Goal: Task Accomplishment & Management: Use online tool/utility

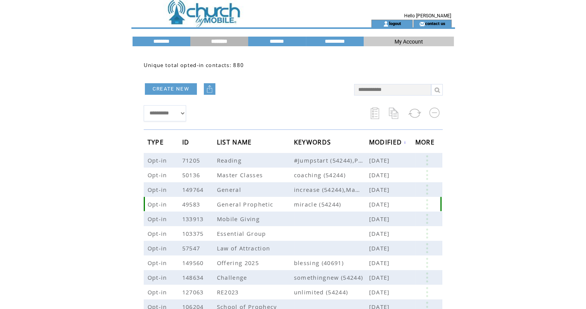
click at [315, 205] on span "miracle (54244)" at bounding box center [331, 204] width 75 height 8
click at [426, 204] on link at bounding box center [426, 204] width 23 height 10
click at [379, 225] on link "157" at bounding box center [396, 228] width 39 height 12
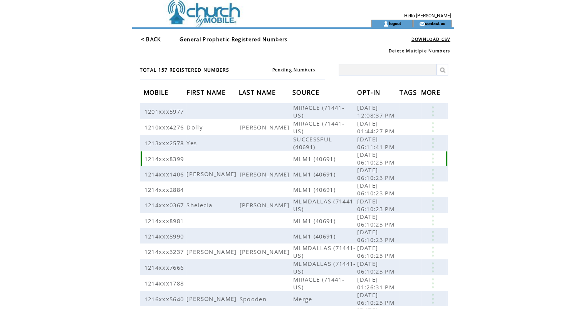
scroll to position [1, 0]
click at [140, 39] on table "< BACK General Prophetic Registered Numbers" at bounding box center [224, 38] width 168 height 9
click at [144, 37] on link "< BACK" at bounding box center [151, 38] width 20 height 7
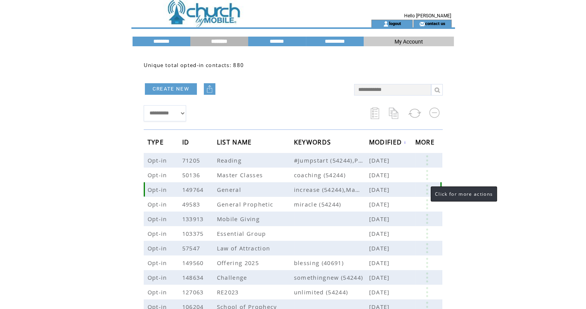
click at [428, 187] on link at bounding box center [426, 190] width 23 height 10
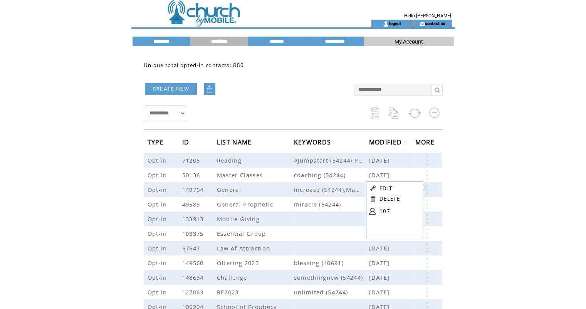
click at [378, 208] on table "EDIT DELETE 107" at bounding box center [393, 200] width 55 height 39
click at [422, 193] on link at bounding box center [426, 190] width 23 height 10
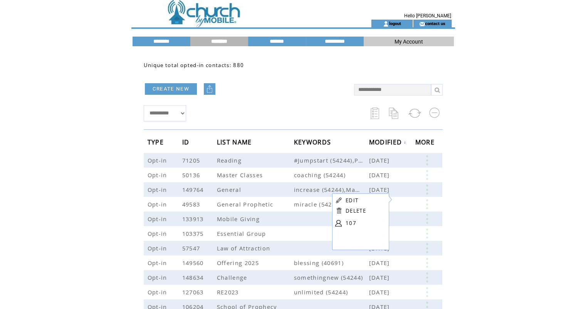
click at [336, 221] on link at bounding box center [338, 223] width 7 height 7
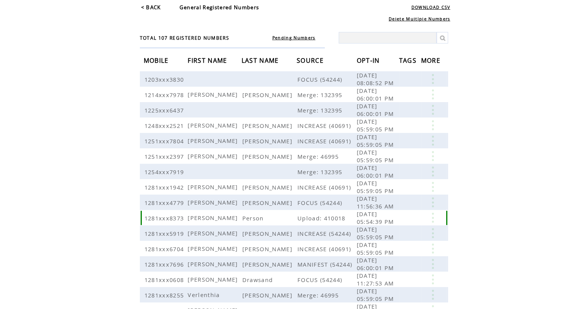
scroll to position [34, 0]
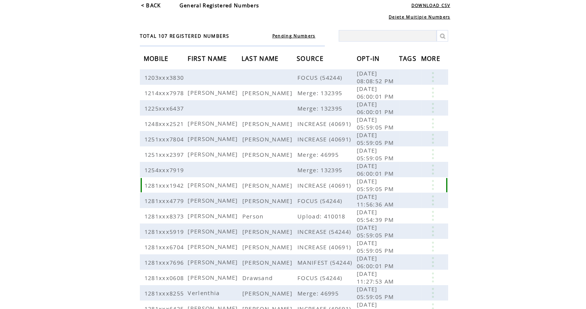
click at [434, 185] on link at bounding box center [432, 185] width 23 height 10
click at [391, 199] on link "EDIT" at bounding box center [391, 196] width 13 height 7
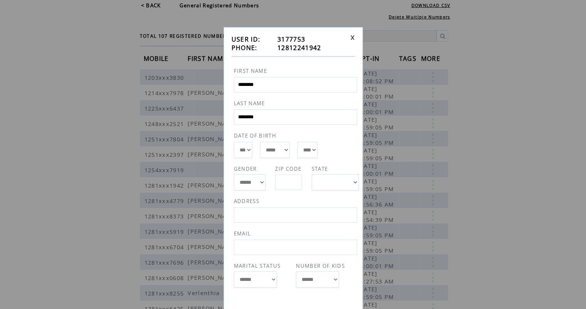
click at [351, 40] on td at bounding box center [350, 43] width 7 height 17
click at [353, 36] on link at bounding box center [352, 37] width 5 height 5
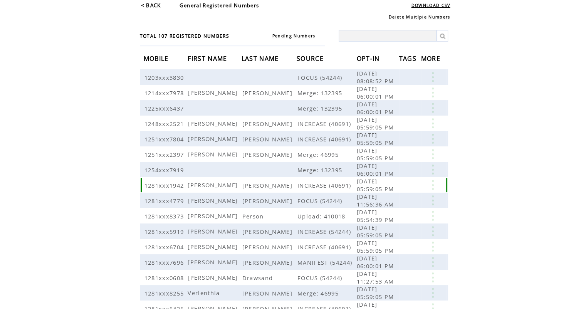
scroll to position [129, 0]
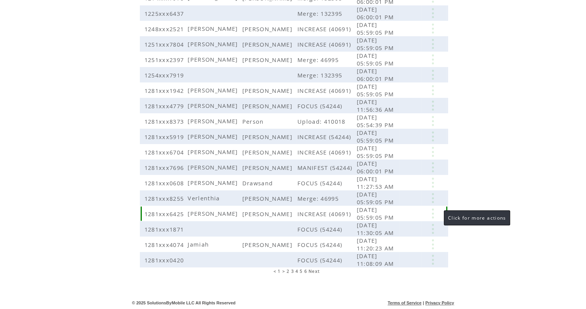
click at [436, 215] on link at bounding box center [432, 213] width 23 height 10
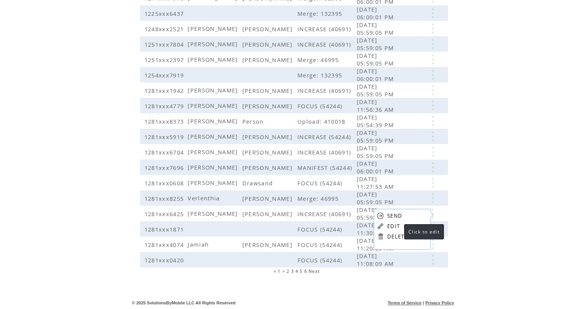
click at [396, 223] on link "EDIT" at bounding box center [393, 226] width 13 height 7
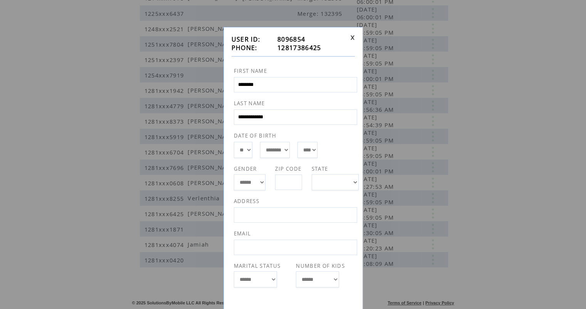
click at [360, 41] on div "**********" at bounding box center [292, 186] width 139 height 319
click at [350, 33] on div "**********" at bounding box center [292, 186] width 139 height 319
click at [352, 35] on link at bounding box center [352, 37] width 5 height 5
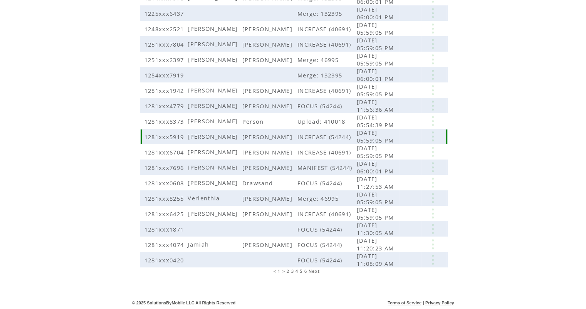
click at [430, 138] on link at bounding box center [432, 136] width 23 height 10
click at [392, 146] on link "EDIT" at bounding box center [387, 149] width 13 height 7
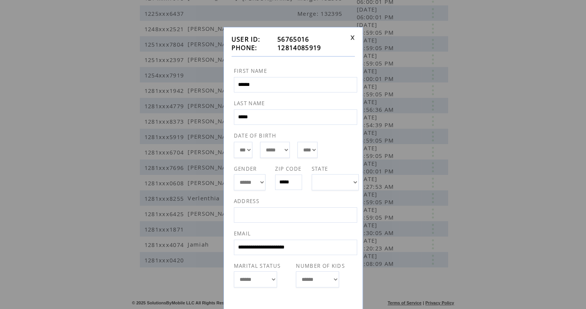
click at [354, 35] on link at bounding box center [352, 37] width 5 height 5
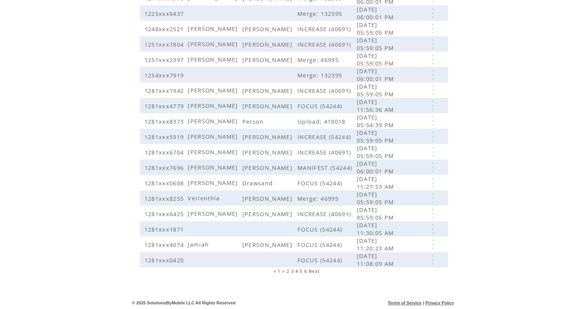
click at [287, 270] on span "2" at bounding box center [288, 271] width 3 height 5
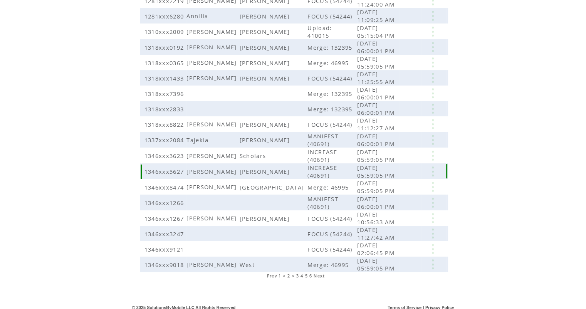
scroll to position [129, 0]
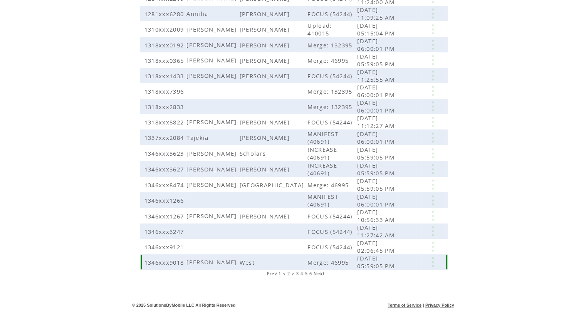
click at [431, 260] on link at bounding box center [432, 262] width 23 height 10
click at [390, 269] on link "EDIT" at bounding box center [388, 271] width 13 height 7
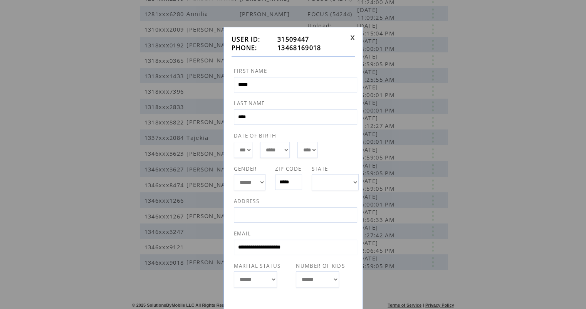
click at [350, 38] on link at bounding box center [352, 37] width 5 height 5
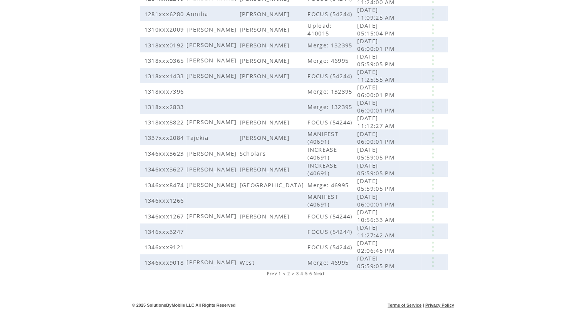
click at [297, 271] on span "3" at bounding box center [297, 273] width 3 height 5
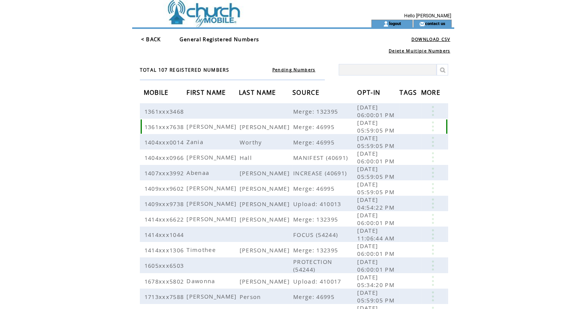
click at [434, 127] on link at bounding box center [432, 126] width 23 height 10
click at [392, 139] on link "EDIT" at bounding box center [391, 139] width 13 height 7
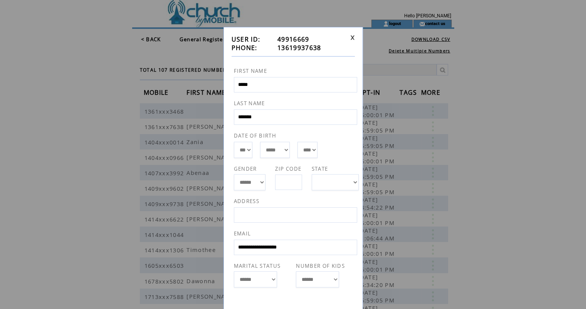
click at [352, 35] on link at bounding box center [352, 37] width 5 height 5
click at [351, 35] on link at bounding box center [352, 37] width 5 height 5
click at [352, 37] on link at bounding box center [352, 37] width 5 height 5
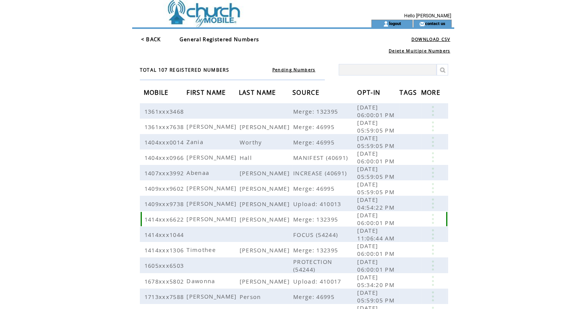
scroll to position [129, 0]
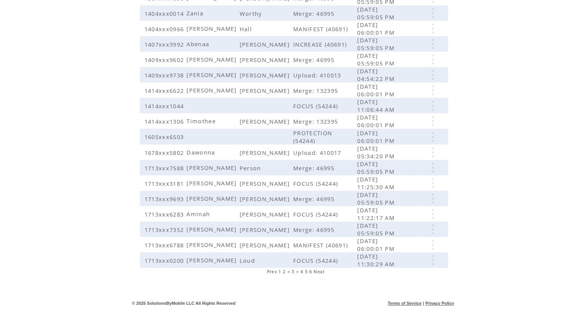
click at [310, 272] on span "6" at bounding box center [310, 271] width 3 height 5
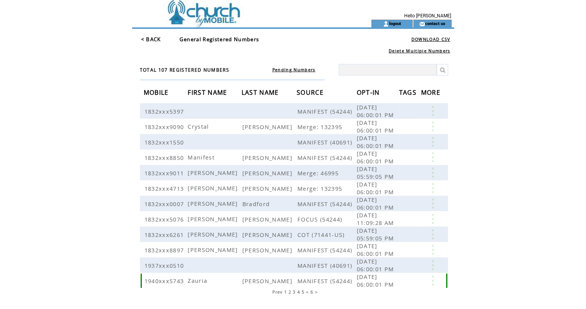
click at [433, 281] on link at bounding box center [432, 280] width 23 height 10
click at [390, 294] on link "EDIT" at bounding box center [390, 292] width 13 height 7
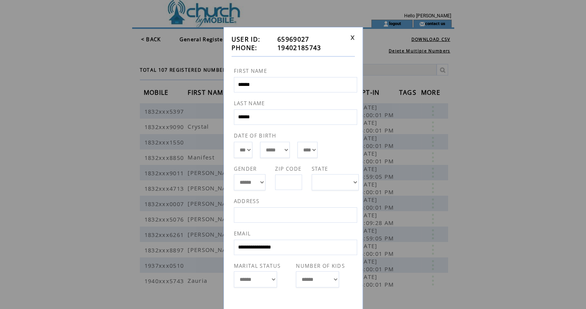
click at [351, 42] on td at bounding box center [350, 43] width 7 height 17
click at [352, 39] on link at bounding box center [352, 37] width 5 height 5
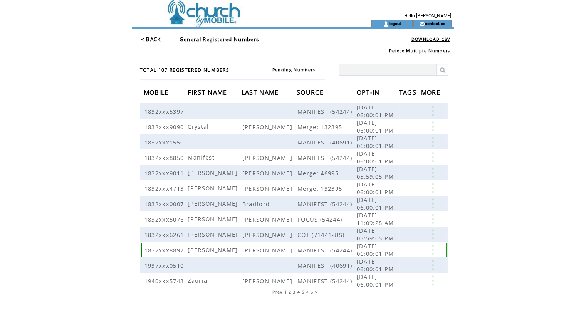
click at [430, 247] on link at bounding box center [432, 250] width 23 height 10
click at [384, 257] on link "EDIT" at bounding box center [387, 258] width 13 height 7
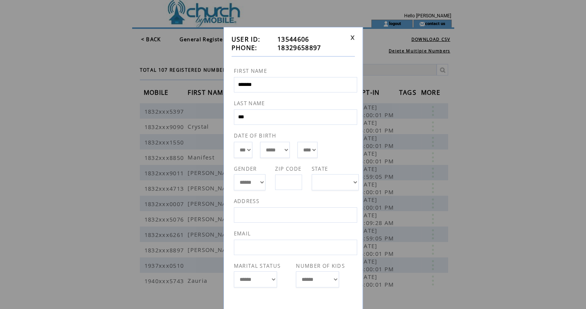
click at [353, 37] on link at bounding box center [352, 37] width 5 height 5
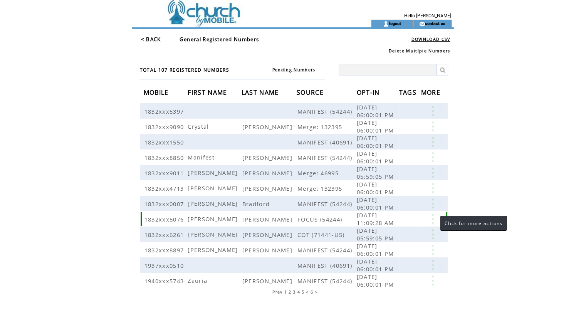
click at [433, 218] on link at bounding box center [432, 219] width 23 height 10
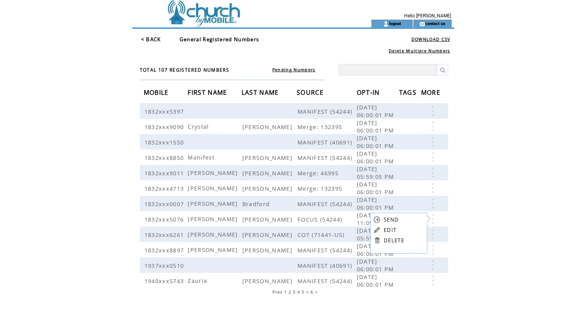
click at [386, 229] on link "EDIT" at bounding box center [390, 230] width 13 height 7
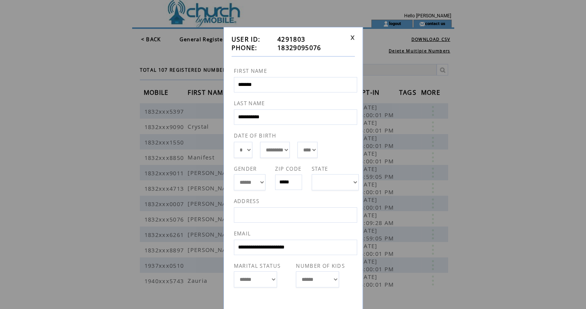
click at [156, 36] on div "**********" at bounding box center [293, 154] width 586 height 309
click at [354, 36] on link at bounding box center [352, 37] width 5 height 5
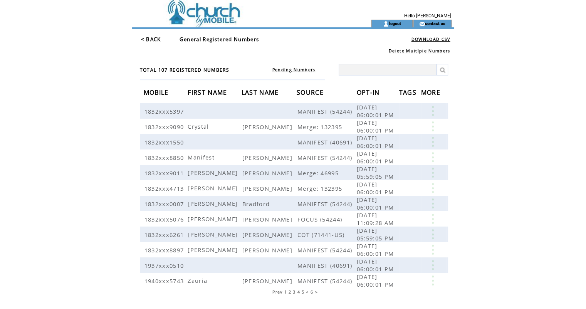
click at [153, 38] on link "< BACK" at bounding box center [151, 39] width 20 height 7
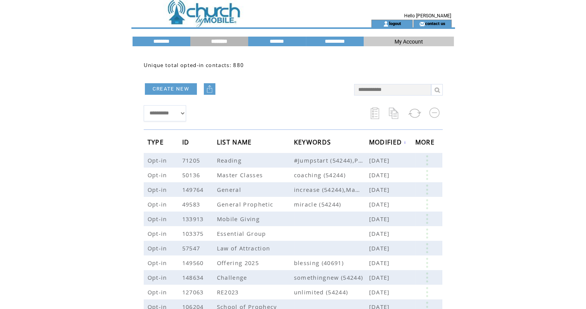
click at [207, 17] on td at bounding box center [238, 10] width 212 height 20
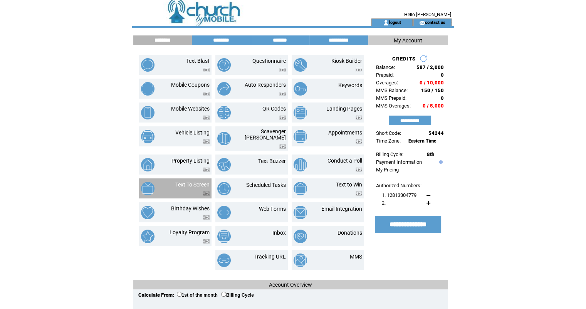
scroll to position [2, 0]
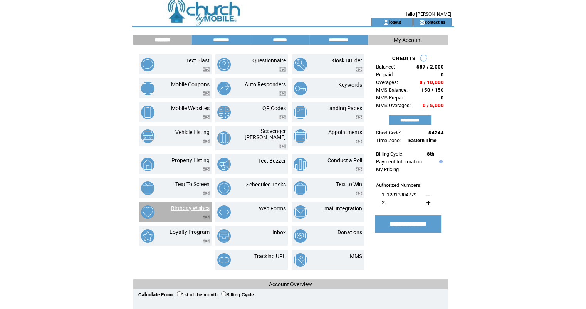
click at [201, 205] on link "Birthday Wishes" at bounding box center [190, 208] width 39 height 6
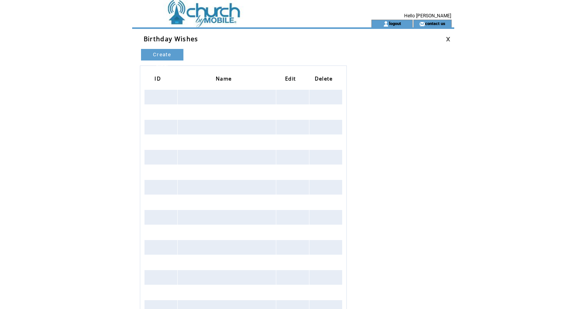
click at [170, 54] on link "Create New" at bounding box center [162, 55] width 42 height 12
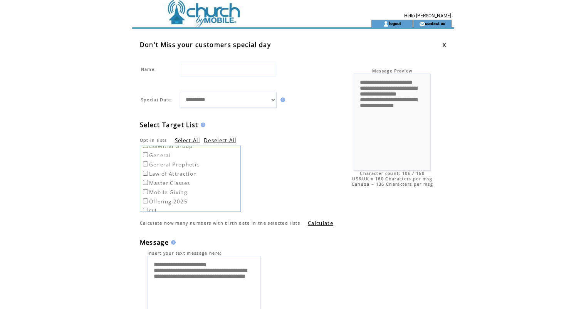
scroll to position [33, 0]
click at [309, 221] on link "Calculate" at bounding box center [320, 223] width 25 height 7
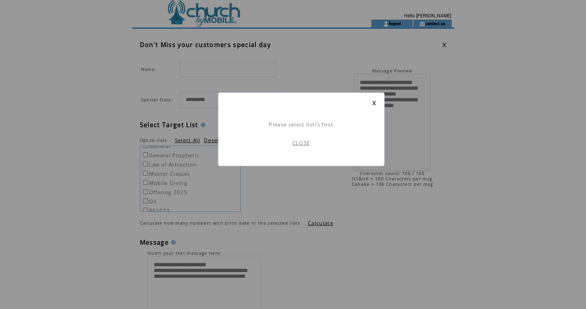
click at [374, 102] on link at bounding box center [374, 103] width 5 height 5
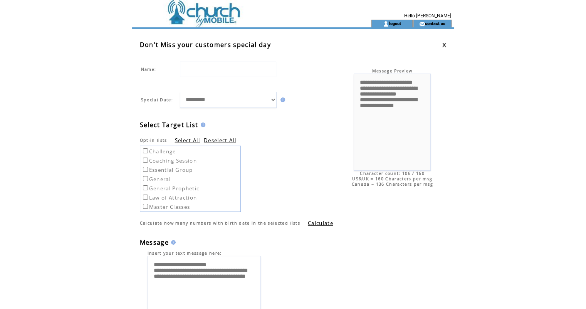
click at [164, 177] on label "General" at bounding box center [155, 179] width 29 height 7
click at [316, 224] on link "Calculate" at bounding box center [320, 223] width 25 height 7
click at [207, 14] on td at bounding box center [238, 10] width 212 height 20
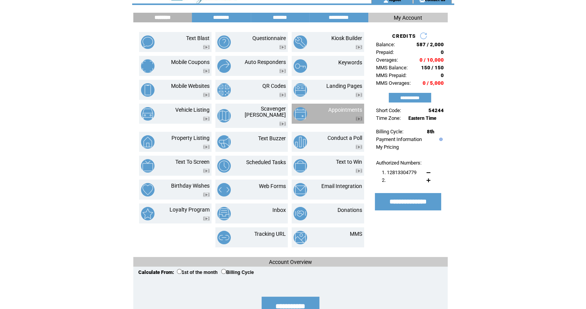
scroll to position [23, 0]
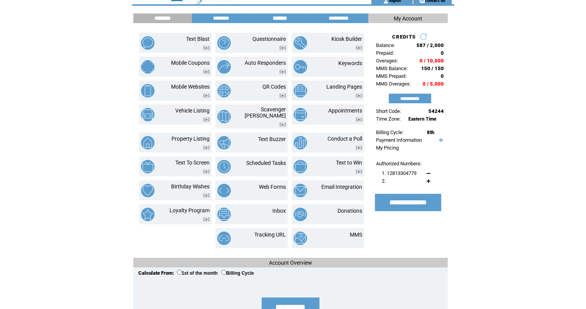
click at [284, 19] on input "*******" at bounding box center [280, 18] width 58 height 7
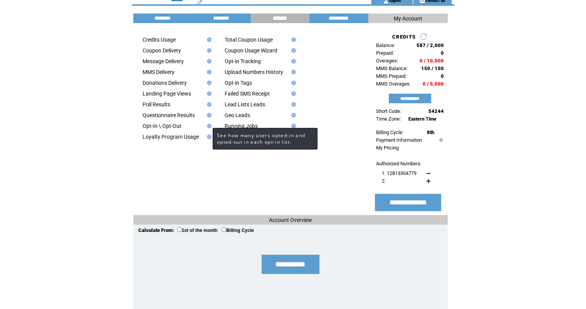
click at [205, 128] on img at bounding box center [208, 126] width 7 height 5
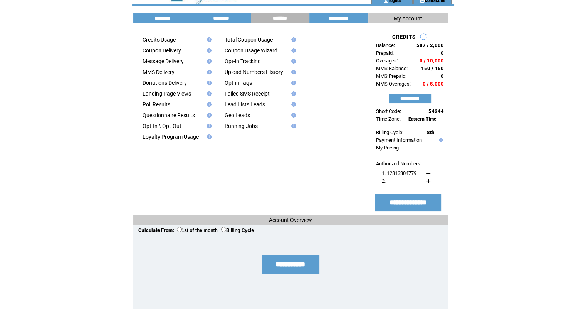
click at [208, 128] on img at bounding box center [208, 126] width 7 height 5
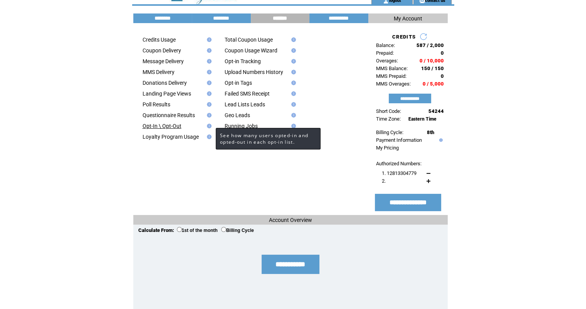
click at [156, 129] on link "Opt-In \ Opt-Out" at bounding box center [162, 126] width 39 height 6
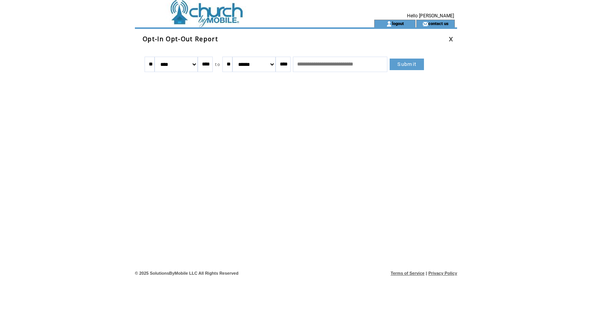
click at [363, 64] on input "text" at bounding box center [340, 64] width 94 height 15
type input "*"
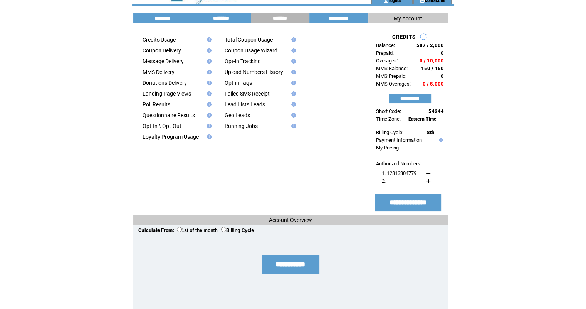
click at [208, 17] on input "********" at bounding box center [221, 18] width 58 height 7
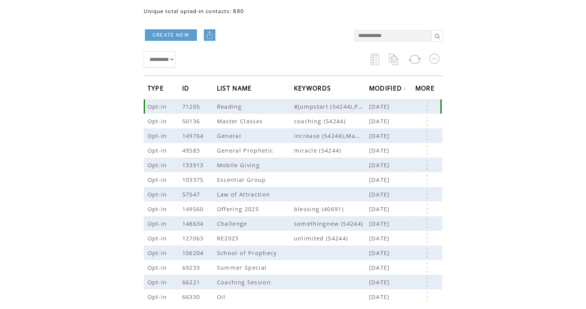
scroll to position [71, 0]
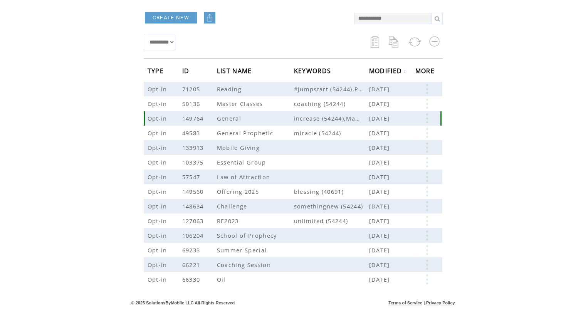
click at [257, 123] on td "General" at bounding box center [255, 118] width 77 height 15
click at [427, 122] on link at bounding box center [426, 118] width 23 height 10
click at [386, 123] on link "EDIT" at bounding box center [384, 123] width 13 height 7
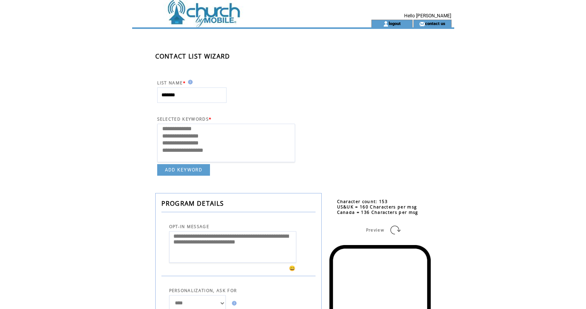
select select
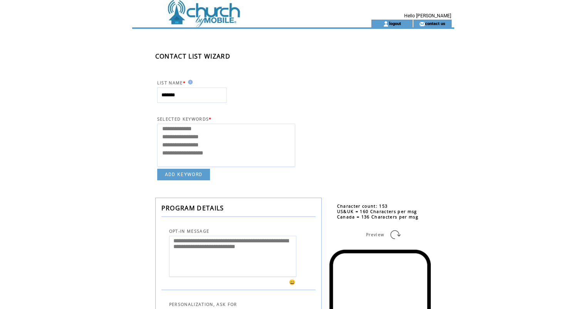
click at [217, 17] on td at bounding box center [238, 10] width 212 height 20
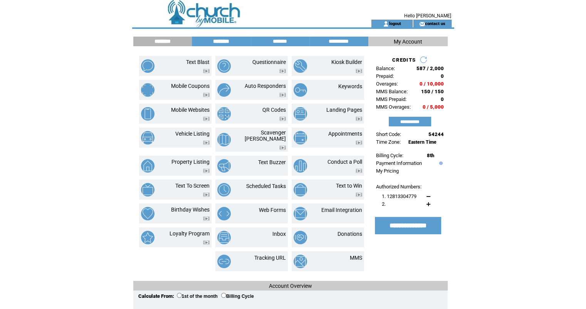
click at [212, 42] on input "********" at bounding box center [221, 41] width 58 height 7
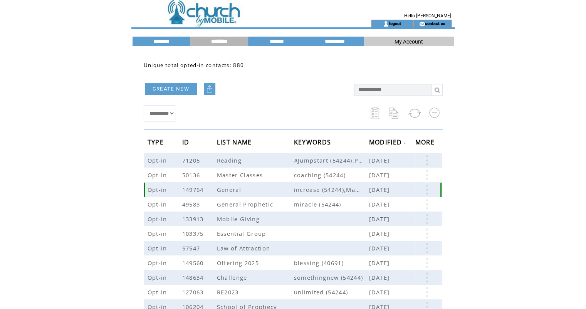
click at [428, 194] on link at bounding box center [426, 190] width 23 height 10
click at [379, 215] on table "EDIT DELETE 107" at bounding box center [393, 207] width 55 height 39
click at [426, 187] on link at bounding box center [426, 190] width 23 height 10
click at [342, 231] on link "107" at bounding box center [360, 233] width 39 height 12
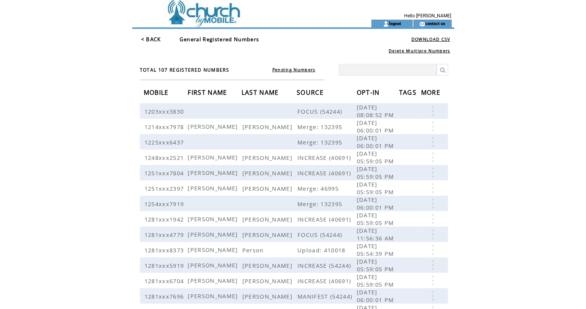
click at [413, 71] on input "text" at bounding box center [388, 70] width 98 height 12
type input "******"
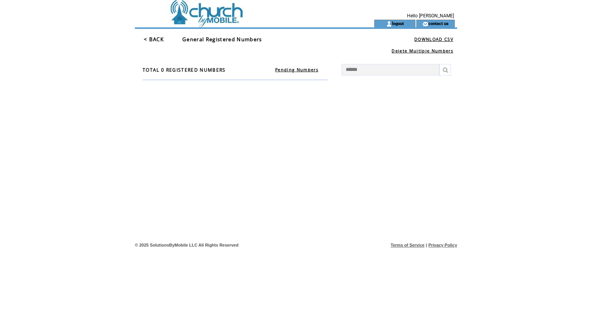
click at [413, 71] on input "******" at bounding box center [390, 70] width 98 height 12
type input "*"
click at [151, 38] on link "< BACK" at bounding box center [154, 39] width 20 height 7
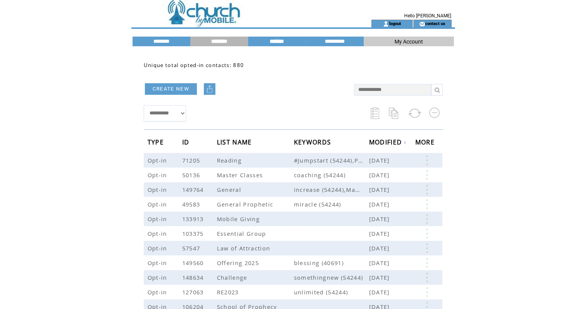
click at [274, 39] on input "*******" at bounding box center [277, 41] width 58 height 7
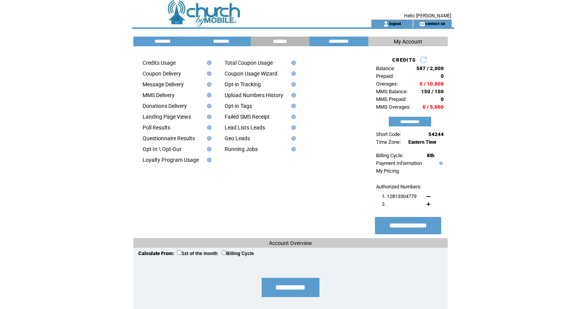
scroll to position [45, 0]
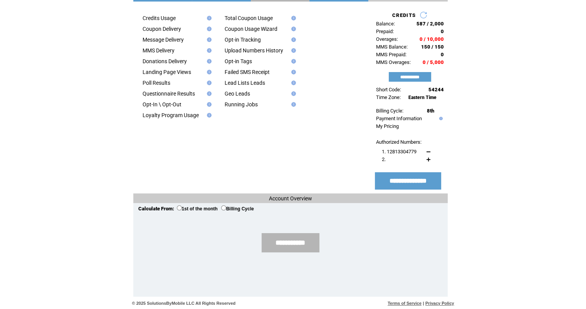
click at [304, 239] on input "**********" at bounding box center [291, 242] width 58 height 19
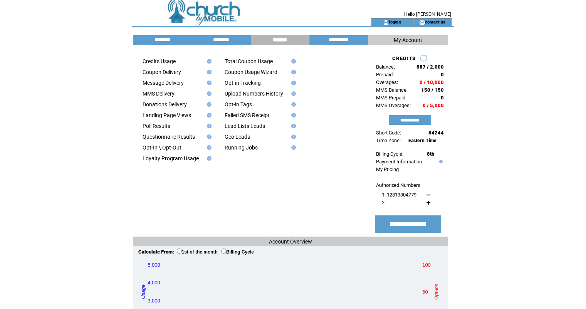
scroll to position [0, 0]
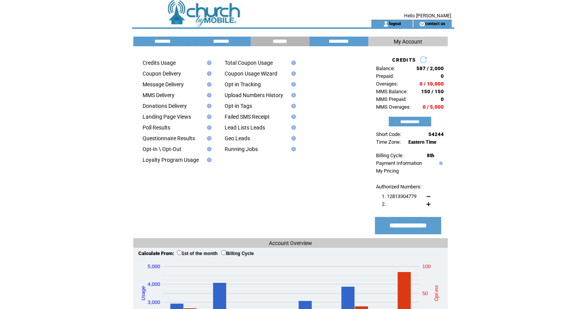
click at [391, 36] on div "**********" at bounding box center [293, 186] width 322 height 314
click at [162, 44] on input "********" at bounding box center [163, 41] width 58 height 7
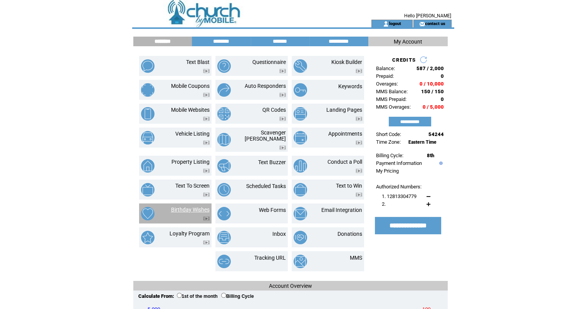
click at [196, 207] on link "Birthday Wishes" at bounding box center [190, 210] width 39 height 6
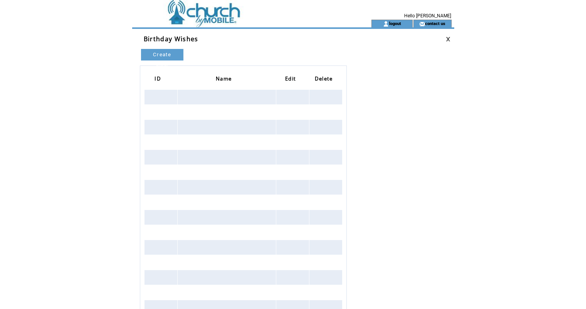
click at [161, 51] on link "Create New" at bounding box center [162, 55] width 42 height 12
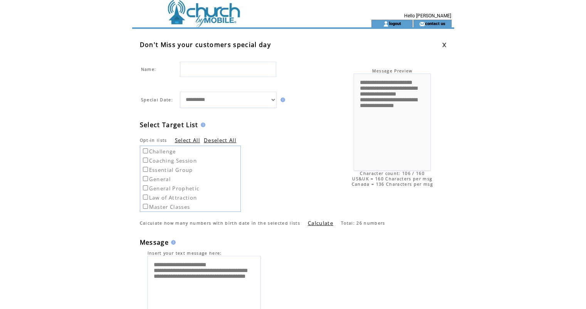
click at [162, 179] on label "General" at bounding box center [155, 179] width 29 height 7
click at [214, 23] on td at bounding box center [238, 24] width 212 height 8
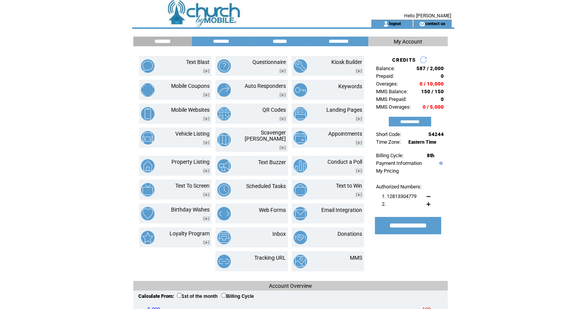
click at [283, 42] on input "*******" at bounding box center [280, 41] width 58 height 7
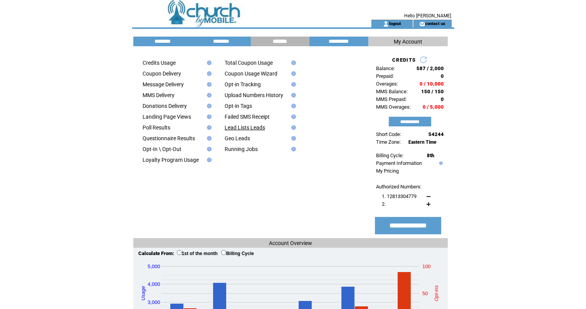
click at [240, 127] on link "Lead Lists Leads" at bounding box center [245, 127] width 40 height 6
click at [344, 42] on input "**********" at bounding box center [339, 41] width 58 height 7
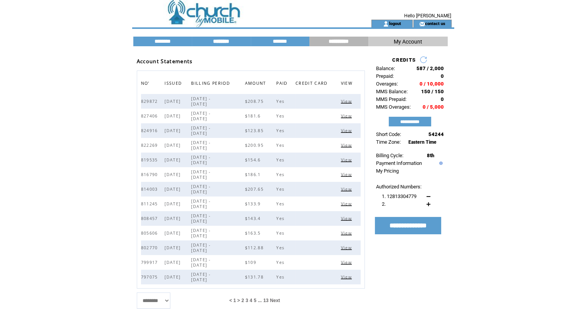
click at [222, 41] on input "********" at bounding box center [221, 41] width 58 height 7
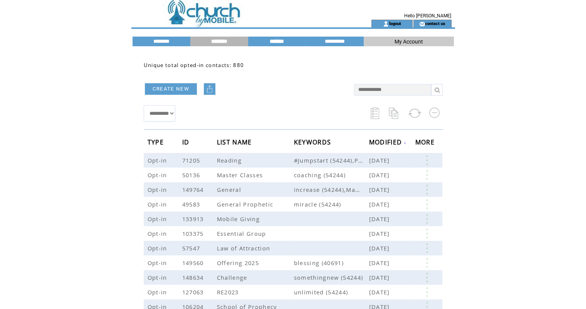
click at [280, 38] on input "*******" at bounding box center [277, 41] width 58 height 7
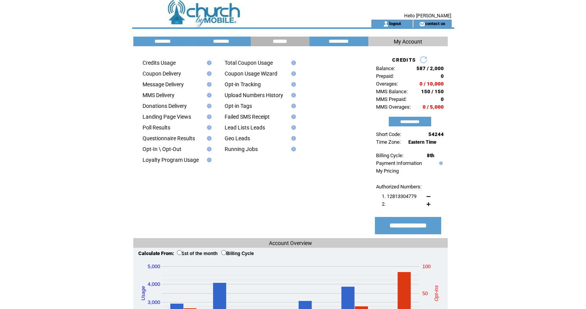
click at [326, 37] on td "**********" at bounding box center [338, 42] width 59 height 10
click at [162, 42] on input "********" at bounding box center [163, 41] width 58 height 7
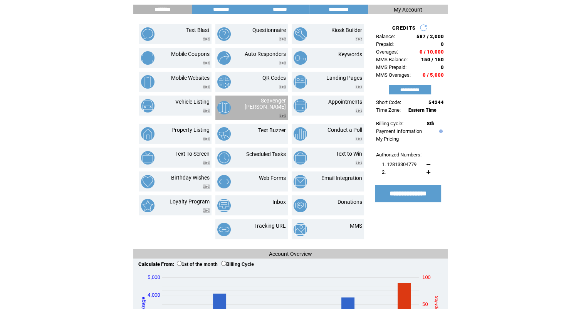
scroll to position [32, 0]
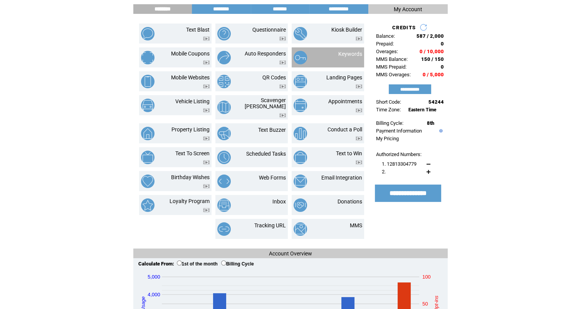
click at [316, 57] on td at bounding box center [307, 57] width 27 height 13
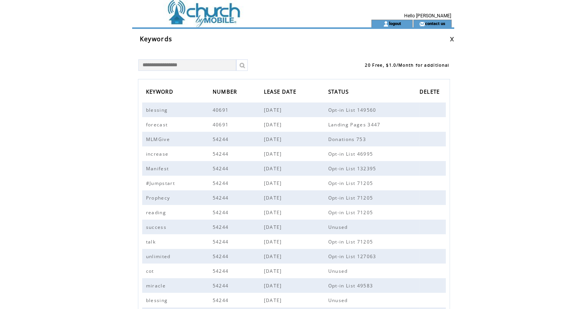
click at [190, 62] on input "text" at bounding box center [187, 65] width 98 height 12
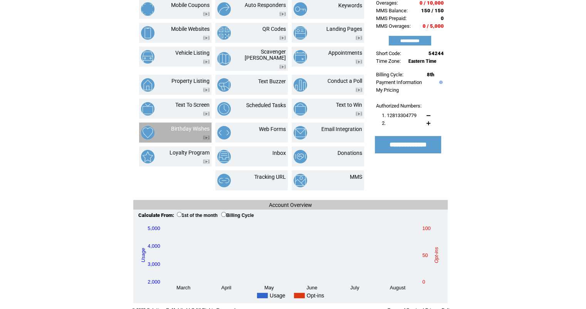
scroll to position [81, 0]
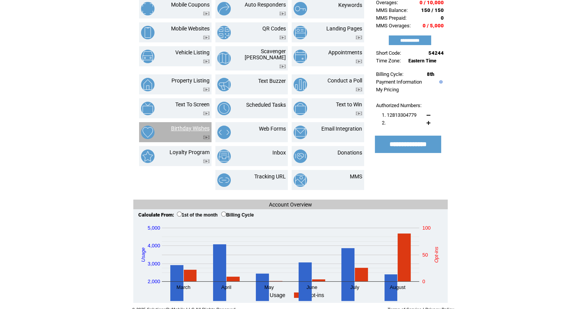
click at [191, 125] on link "Birthday Wishes" at bounding box center [190, 128] width 39 height 6
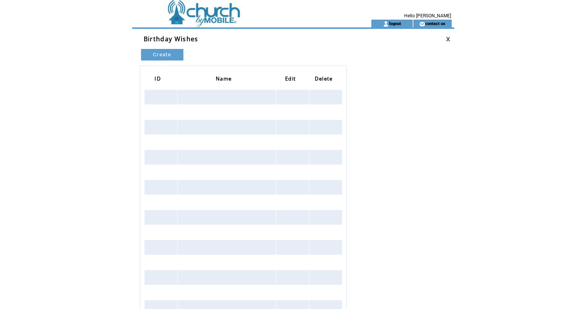
click at [171, 54] on link "Create New" at bounding box center [162, 55] width 42 height 12
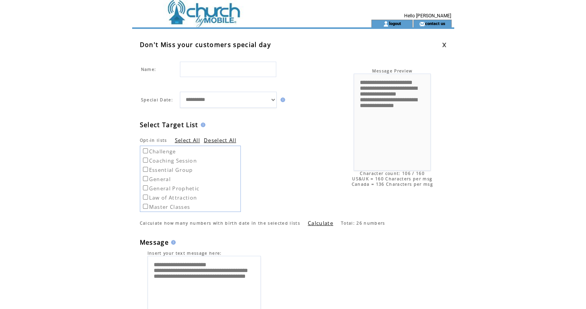
click at [223, 14] on td at bounding box center [238, 10] width 212 height 20
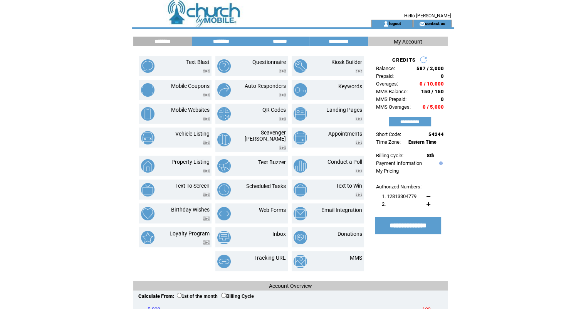
click at [217, 40] on input "********" at bounding box center [221, 41] width 58 height 7
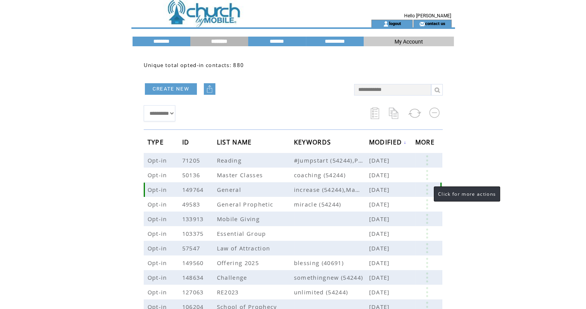
click at [426, 186] on link at bounding box center [426, 190] width 23 height 10
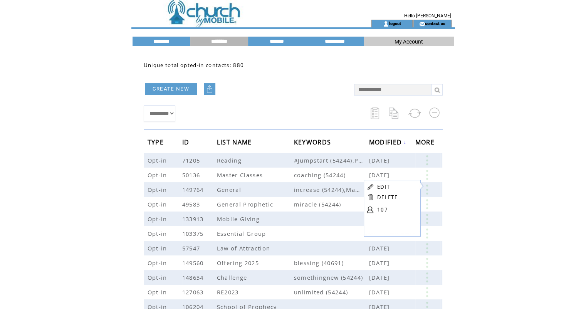
click at [378, 205] on link "107" at bounding box center [396, 210] width 39 height 12
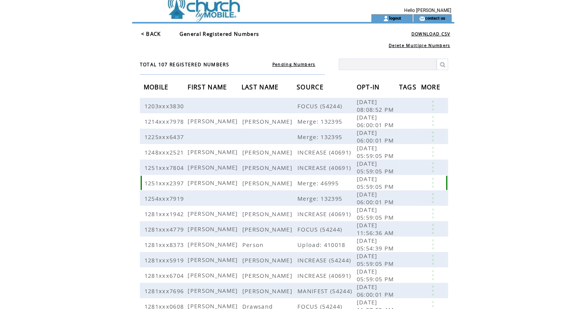
scroll to position [6, 0]
click at [410, 84] on span "TAGS" at bounding box center [408, 88] width 19 height 14
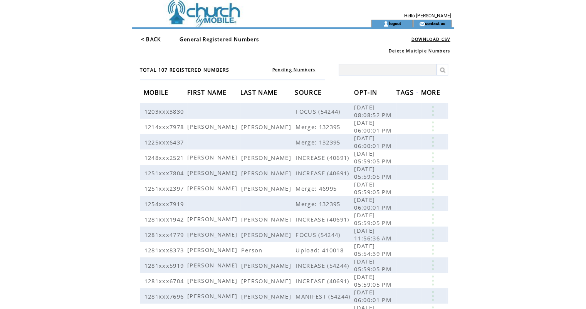
click at [305, 69] on link "Pending Numbers" at bounding box center [293, 69] width 43 height 5
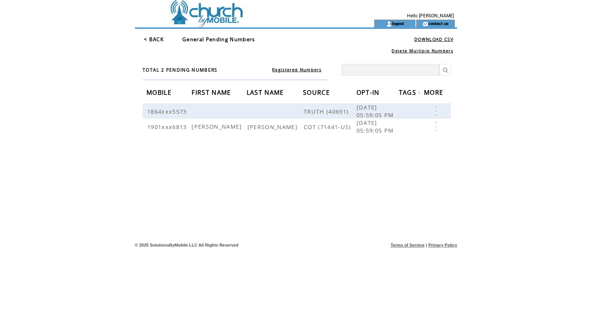
click at [277, 67] on link "Registered Numbers" at bounding box center [296, 69] width 49 height 5
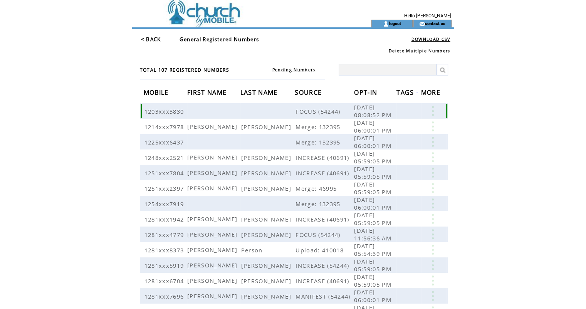
click at [431, 109] on link at bounding box center [432, 111] width 23 height 10
click at [385, 115] on table "SEND EDIT DELETE" at bounding box center [387, 120] width 37 height 34
click at [433, 110] on link at bounding box center [432, 111] width 23 height 10
click at [375, 121] on link "EDIT" at bounding box center [381, 121] width 13 height 7
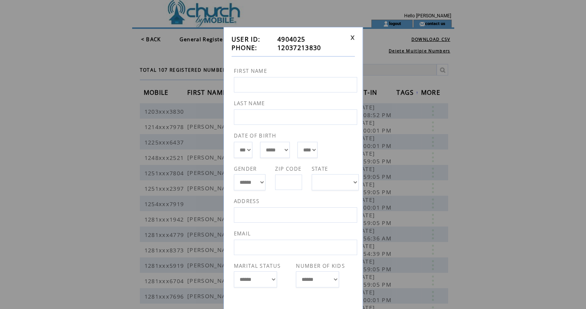
click at [348, 37] on td at bounding box center [350, 43] width 7 height 17
click at [352, 34] on div "**********" at bounding box center [292, 186] width 139 height 319
click at [351, 39] on link at bounding box center [352, 37] width 5 height 5
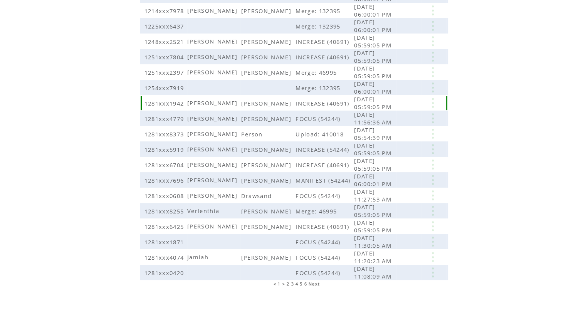
scroll to position [116, 0]
click at [426, 163] on link at bounding box center [432, 164] width 23 height 10
click at [384, 173] on link "EDIT" at bounding box center [383, 174] width 13 height 7
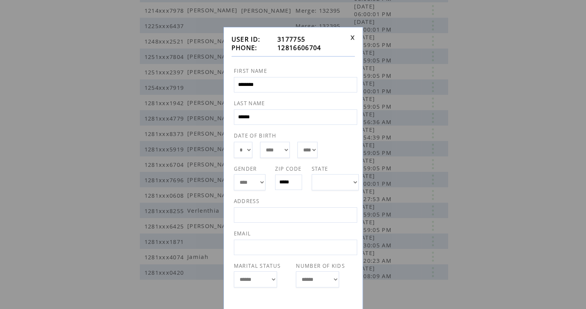
click at [352, 37] on link at bounding box center [352, 37] width 5 height 5
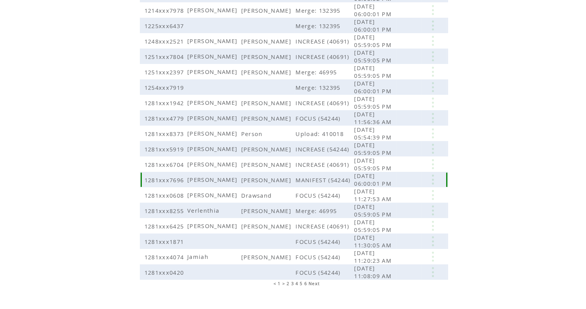
scroll to position [129, 0]
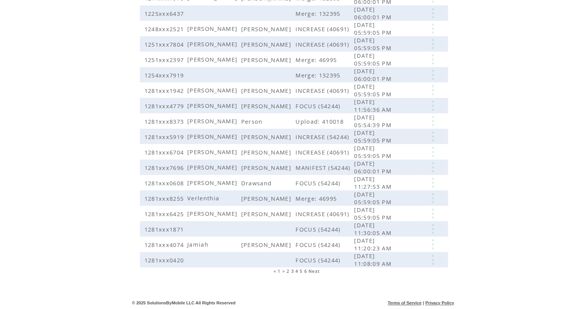
click at [288, 272] on span "2" at bounding box center [288, 271] width 3 height 5
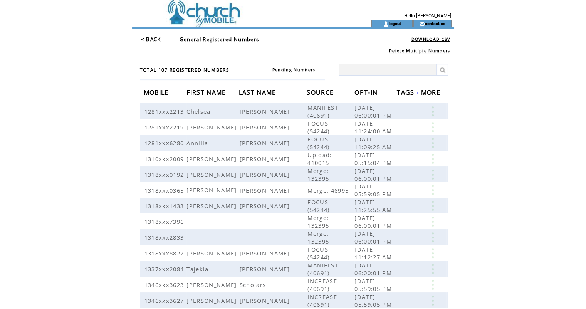
click at [361, 70] on input "text" at bounding box center [388, 70] width 98 height 12
type input "*****"
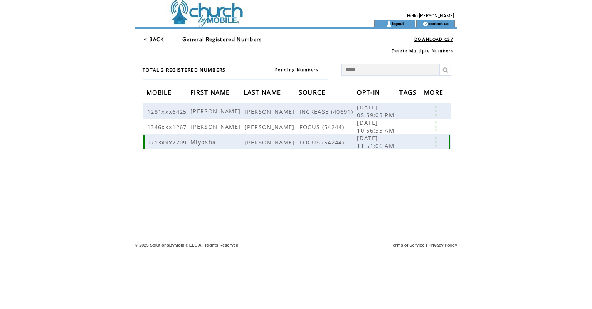
click at [433, 141] on link at bounding box center [435, 142] width 23 height 10
click at [391, 151] on link "EDIT" at bounding box center [390, 152] width 13 height 7
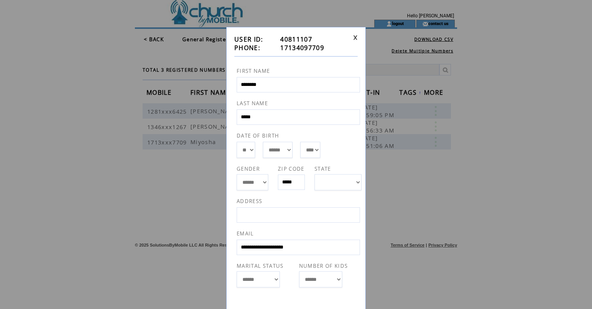
click at [355, 35] on link at bounding box center [355, 37] width 5 height 5
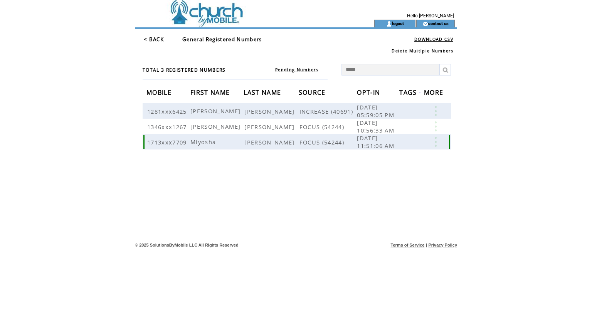
click at [433, 143] on link at bounding box center [435, 142] width 23 height 10
click at [393, 153] on link "EDIT" at bounding box center [390, 154] width 13 height 7
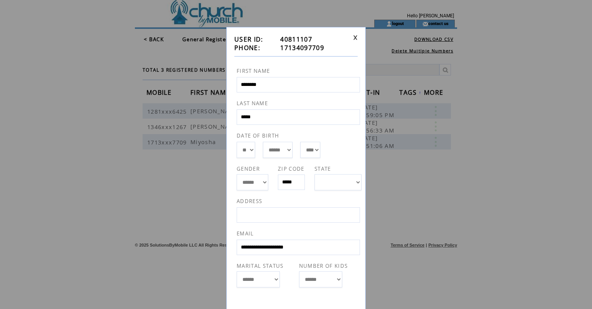
click at [353, 39] on link at bounding box center [355, 37] width 5 height 5
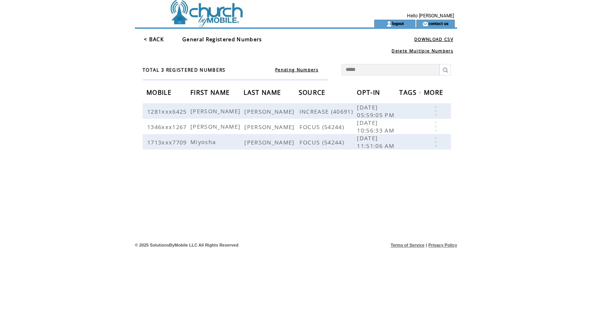
click at [198, 16] on td at bounding box center [241, 10] width 212 height 20
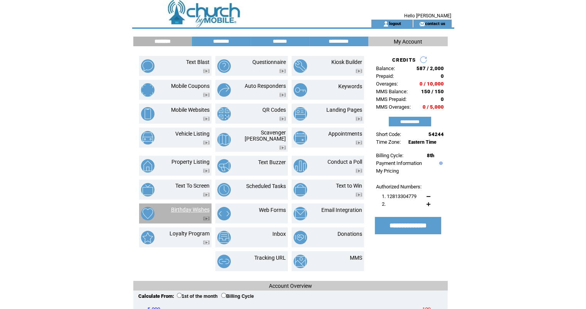
click at [180, 207] on link "Birthday Wishes" at bounding box center [190, 210] width 39 height 6
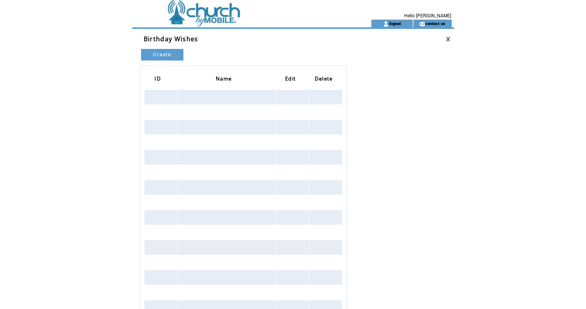
click at [166, 53] on link "Create New" at bounding box center [162, 55] width 42 height 12
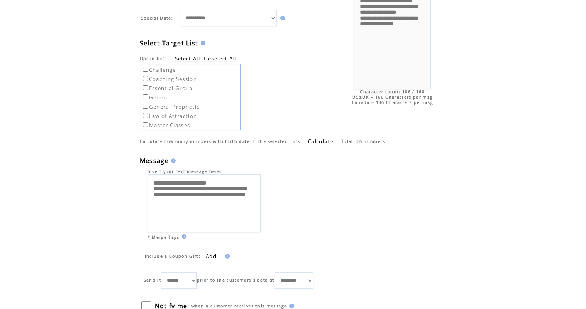
scroll to position [82, 0]
drag, startPoint x: 217, startPoint y: 214, endPoint x: 153, endPoint y: 207, distance: 64.8
click at [153, 207] on textarea "**********" at bounding box center [205, 203] width 114 height 59
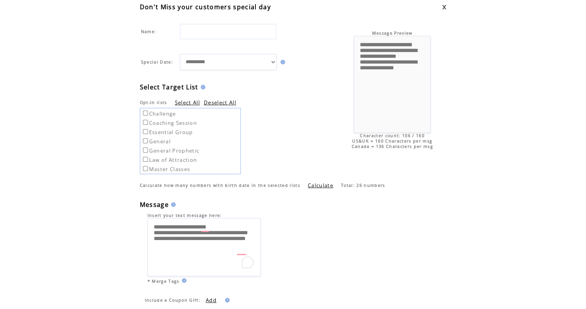
scroll to position [40, 0]
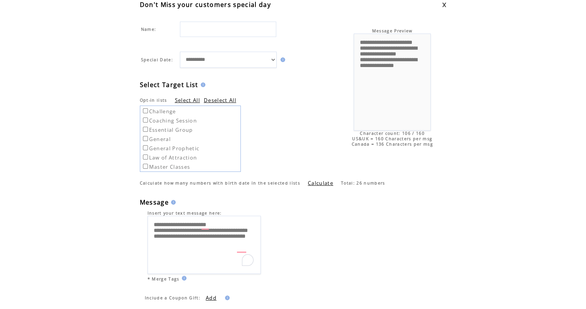
click at [253, 34] on input "text" at bounding box center [228, 29] width 96 height 15
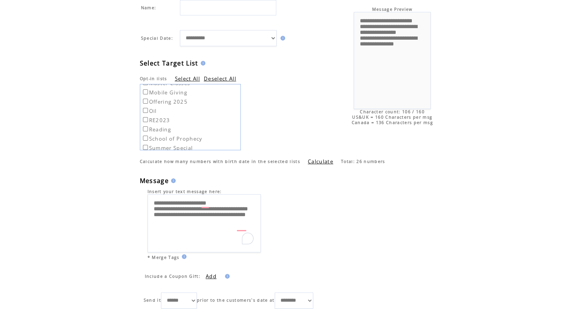
scroll to position [0, 0]
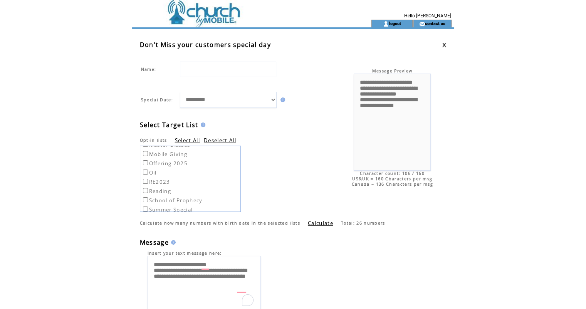
click at [233, 73] on input "text" at bounding box center [228, 69] width 96 height 15
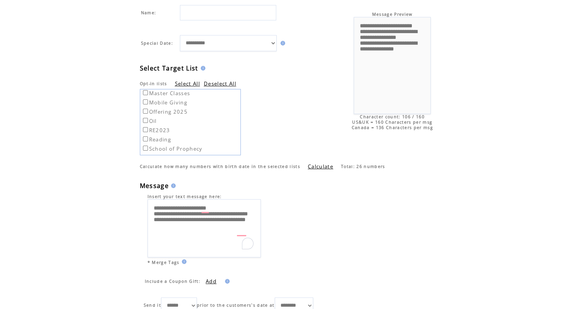
scroll to position [57, 0]
drag, startPoint x: 177, startPoint y: 242, endPoint x: 150, endPoint y: 230, distance: 29.7
click at [150, 230] on textarea "**********" at bounding box center [205, 228] width 114 height 59
click at [203, 227] on textarea "**********" at bounding box center [205, 228] width 114 height 59
type textarea "**********"
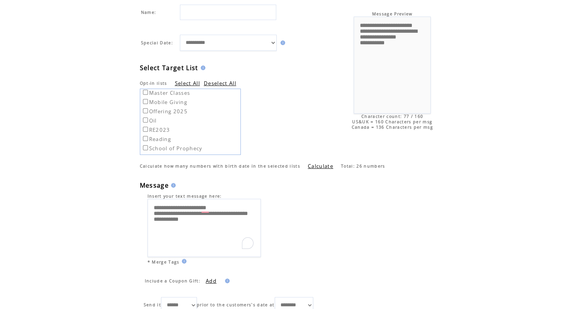
click at [299, 216] on td "**********" at bounding box center [241, 228] width 202 height 59
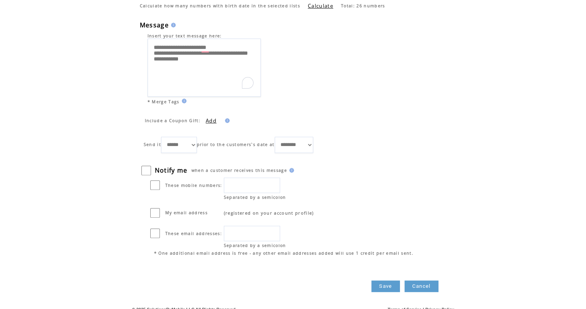
scroll to position [222, 0]
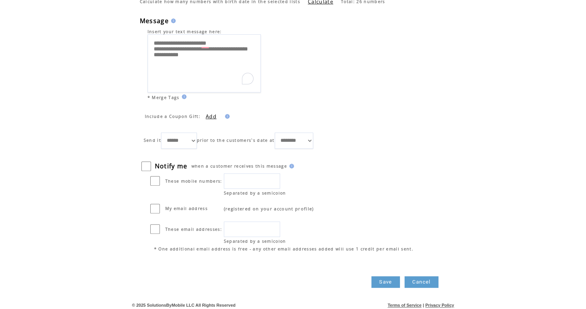
click at [161, 225] on td at bounding box center [156, 229] width 16 height 16
click at [238, 228] on input "text" at bounding box center [252, 229] width 56 height 15
type input "**********"
